Goal: Information Seeking & Learning: Understand process/instructions

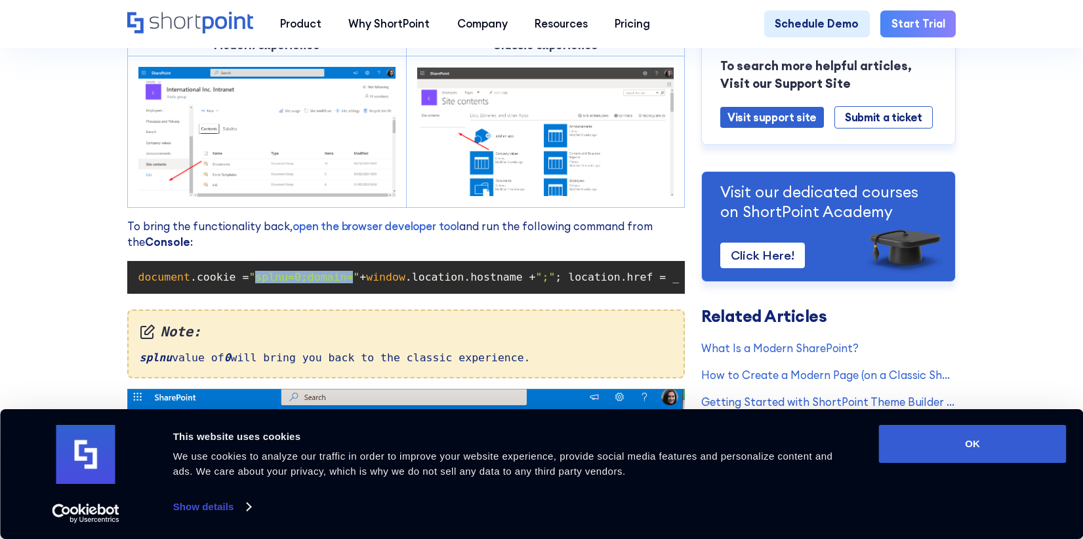
drag, startPoint x: 250, startPoint y: 289, endPoint x: 337, endPoint y: 287, distance: 86.6
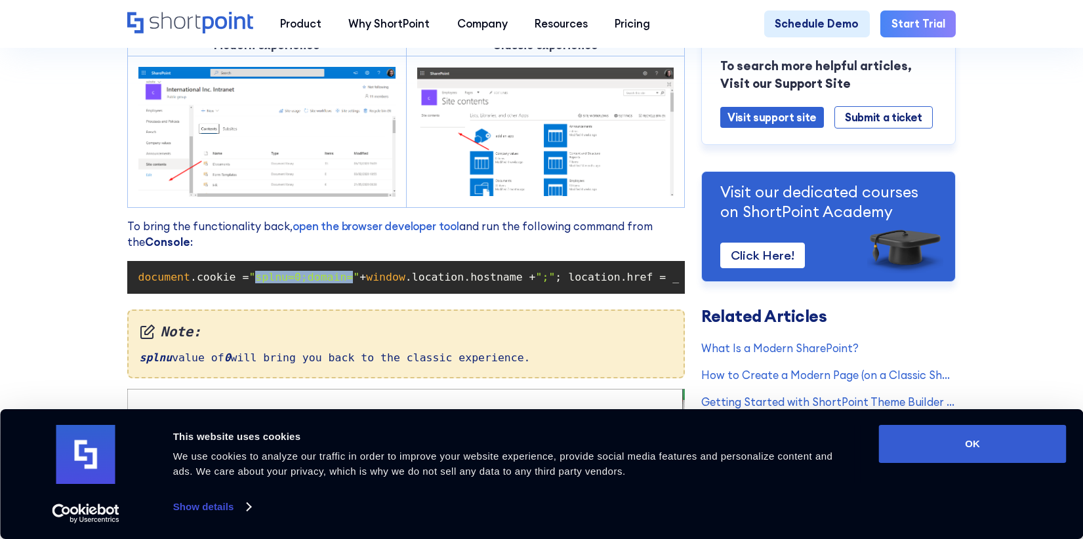
click at [337, 283] on span ""splnu=0;domain="" at bounding box center [304, 277] width 111 height 12
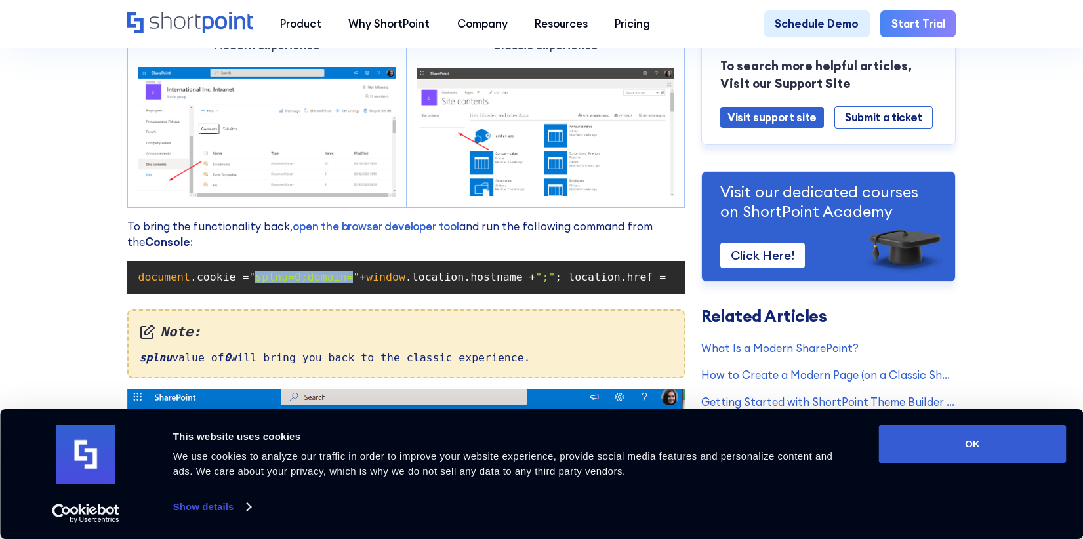
drag, startPoint x: 337, startPoint y: 287, endPoint x: 309, endPoint y: 318, distance: 41.4
click at [309, 318] on div "Cannot See Exit Classic Experience or Return to Classic SharePoint Links? Modif…" at bounding box center [406, 61] width 558 height 1751
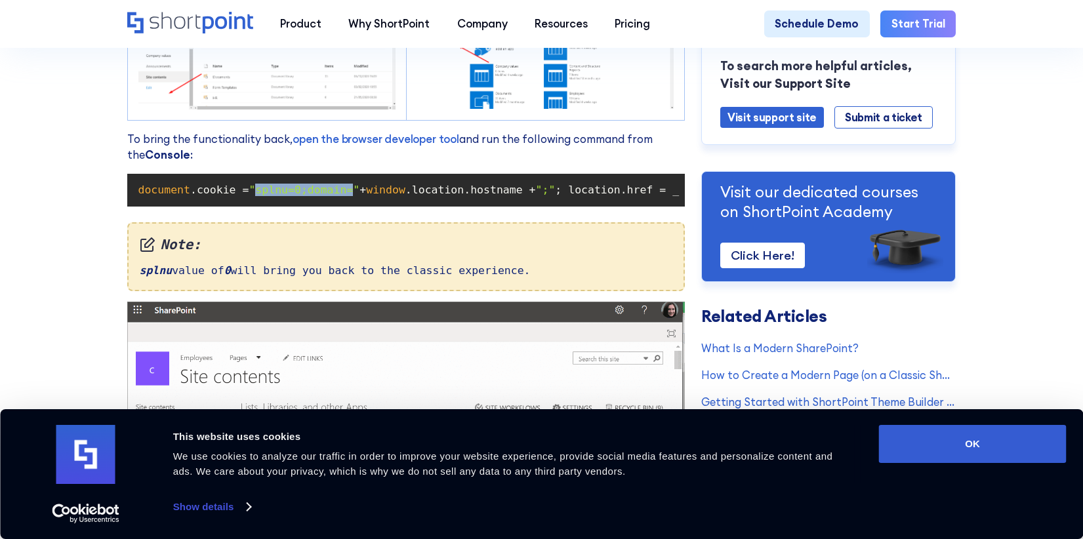
scroll to position [1046, 0]
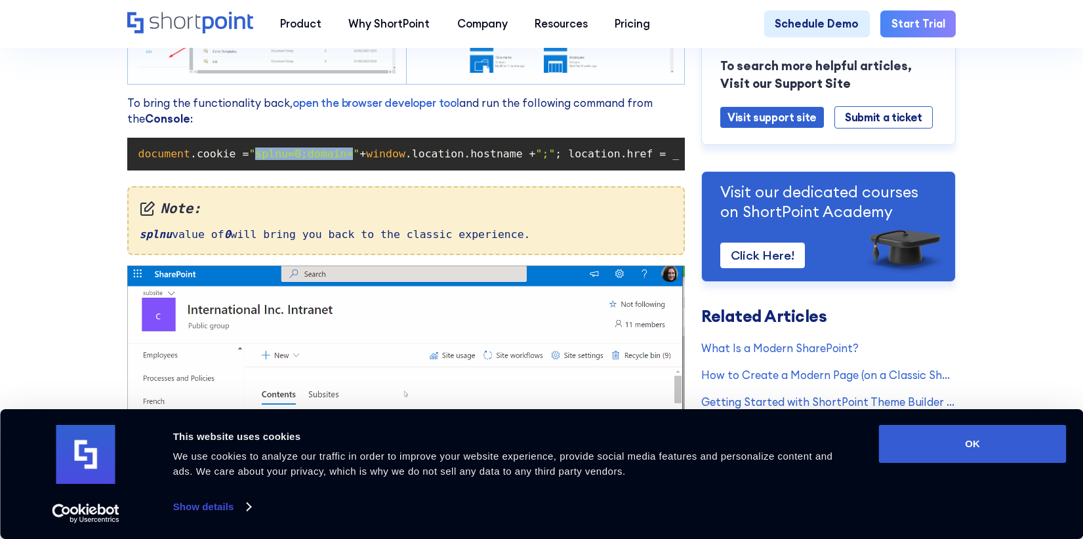
click at [276, 155] on code "document .cookie = "splnu=0;domain=" + window .location.hostname + ";" ; locati…" at bounding box center [406, 154] width 547 height 22
drag, startPoint x: 276, startPoint y: 164, endPoint x: 249, endPoint y: 171, distance: 27.2
click at [249, 165] on code "document .cookie = "splnu=0;domain=" + window .location.hostname + ";" ; locati…" at bounding box center [406, 154] width 547 height 22
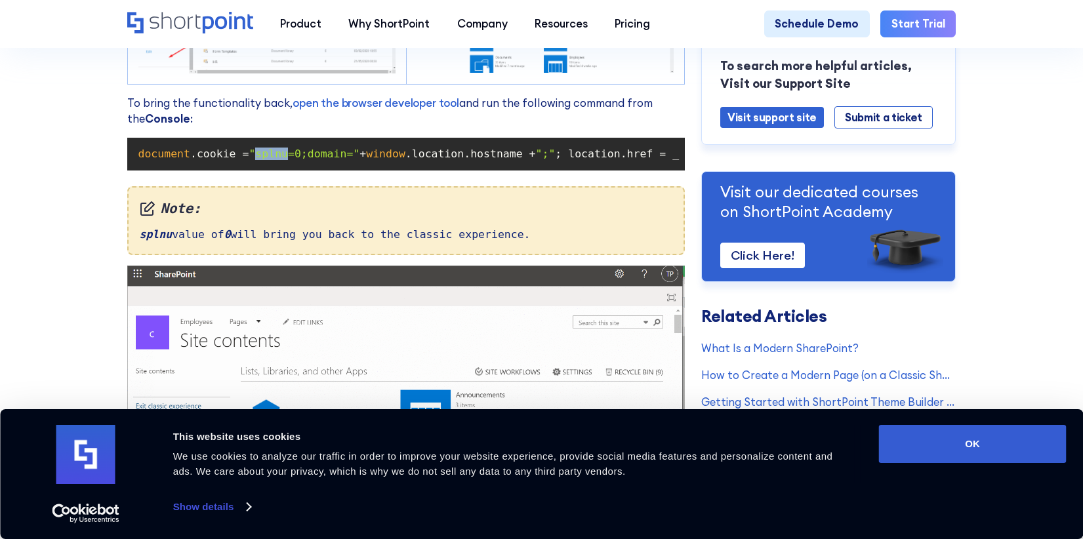
copy span "splnu"
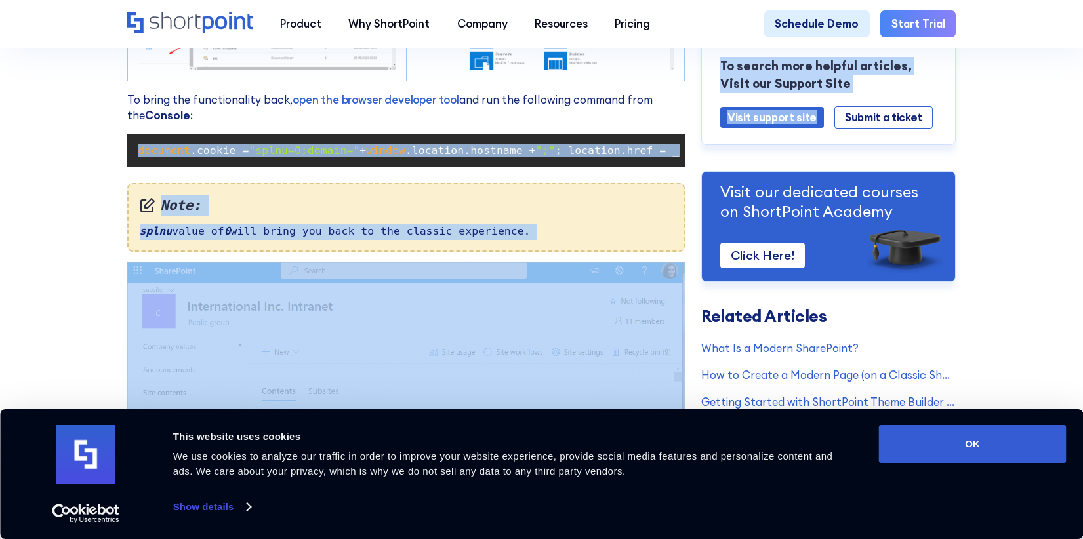
scroll to position [0, 404]
drag, startPoint x: 134, startPoint y: 161, endPoint x: 872, endPoint y: 146, distance: 738.4
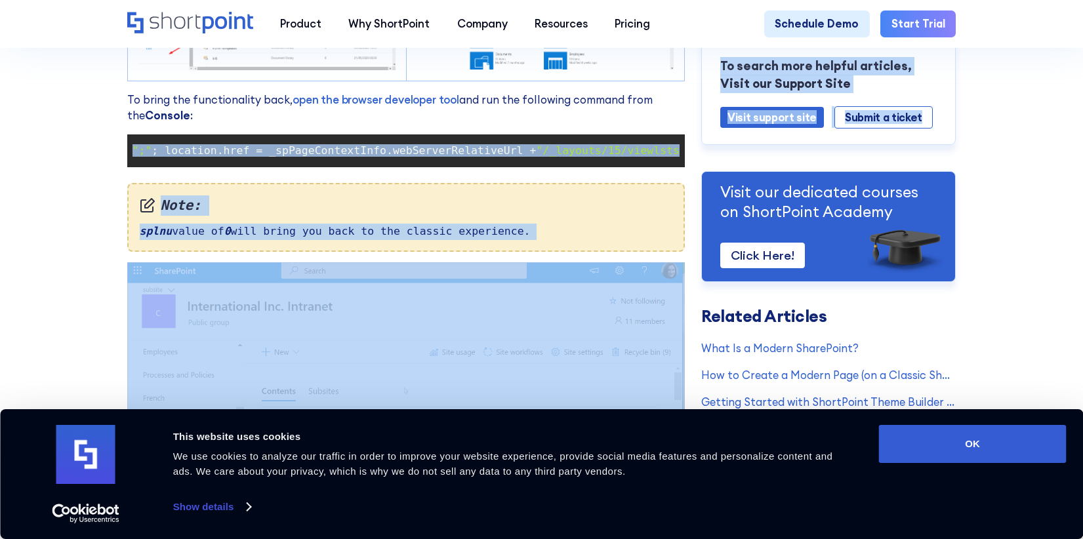
click at [572, 157] on span ""/_layouts/15/viewlsts.aspx"" at bounding box center [627, 150] width 182 height 12
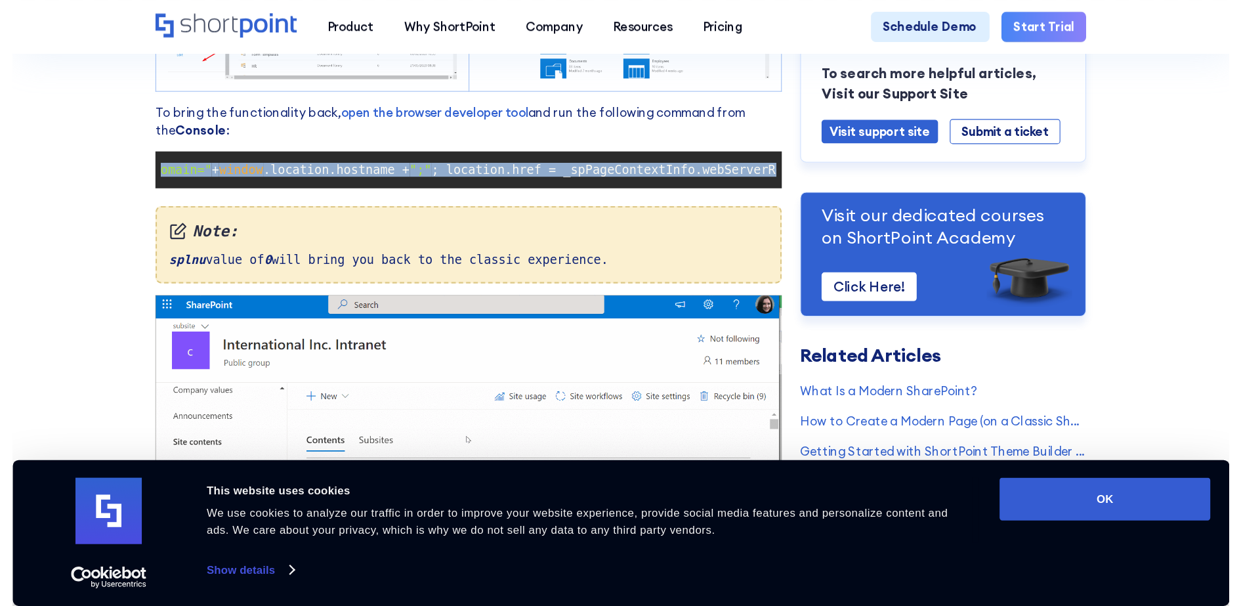
scroll to position [0, 0]
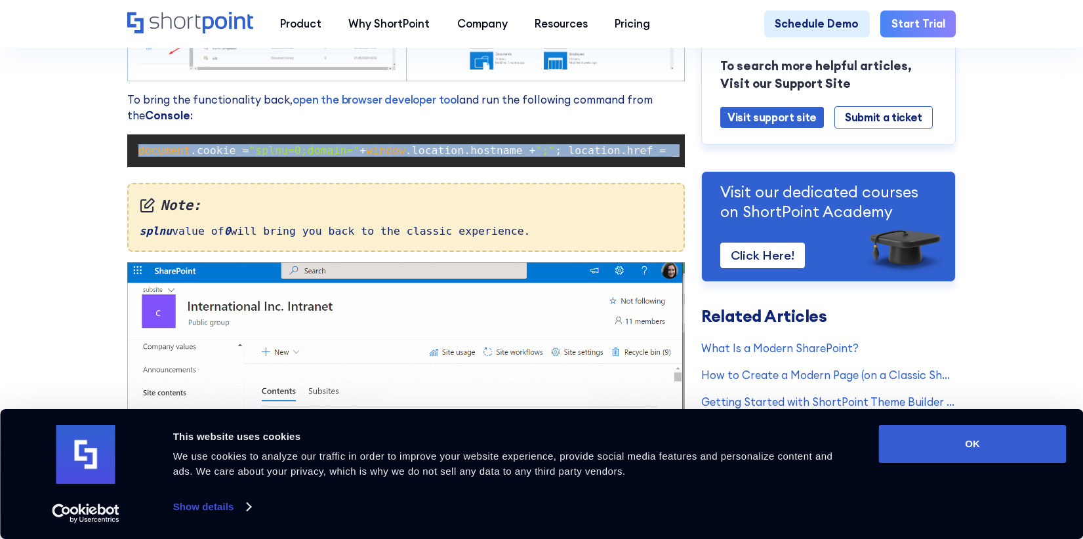
drag, startPoint x: 675, startPoint y: 157, endPoint x: 117, endPoint y: 154, distance: 557.8
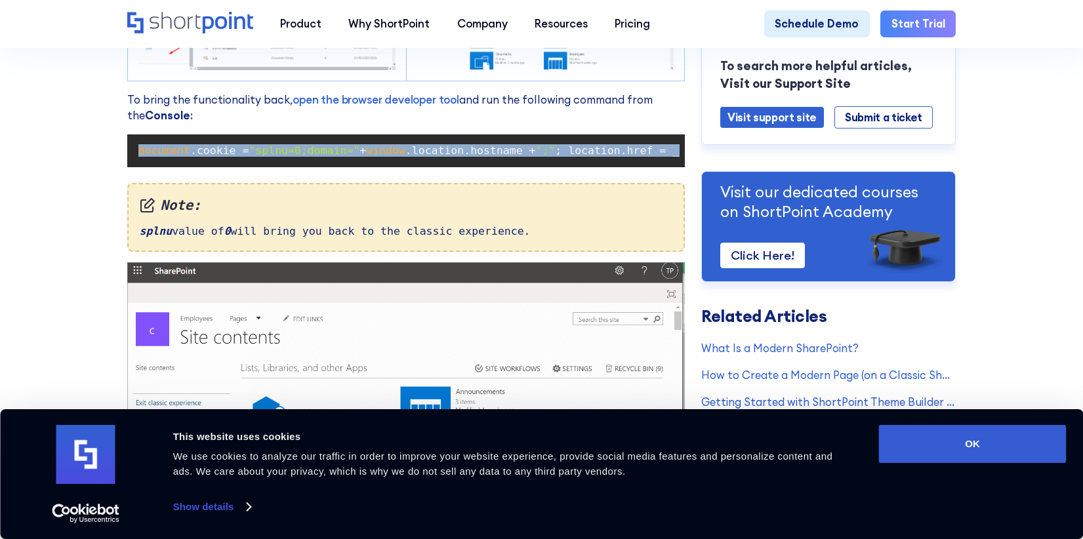
drag, startPoint x: 117, startPoint y: 154, endPoint x: 150, endPoint y: 160, distance: 33.3
copy code "document .cookie = "splnu=0;domain=" + window .location.hostname + ";" ; locati…"
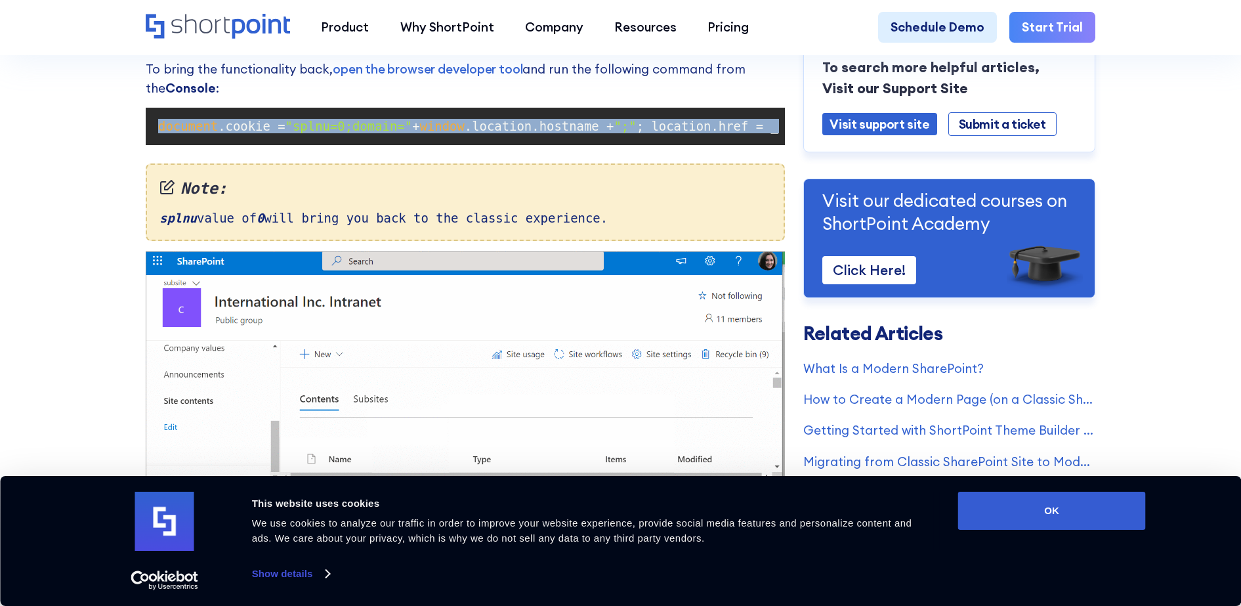
scroll to position [1254, 0]
